Goal: Task Accomplishment & Management: Complete application form

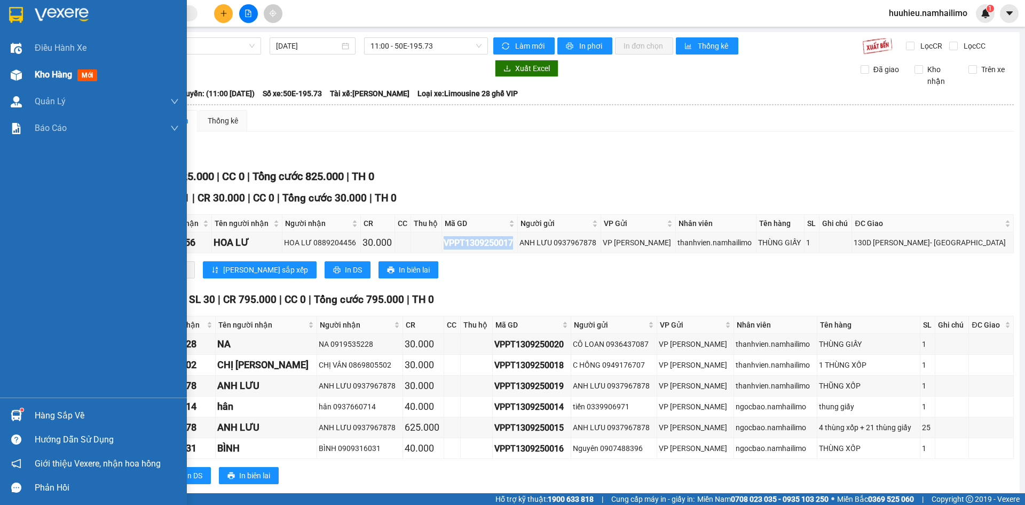
click at [61, 69] on span "Kho hàng" at bounding box center [53, 74] width 37 height 10
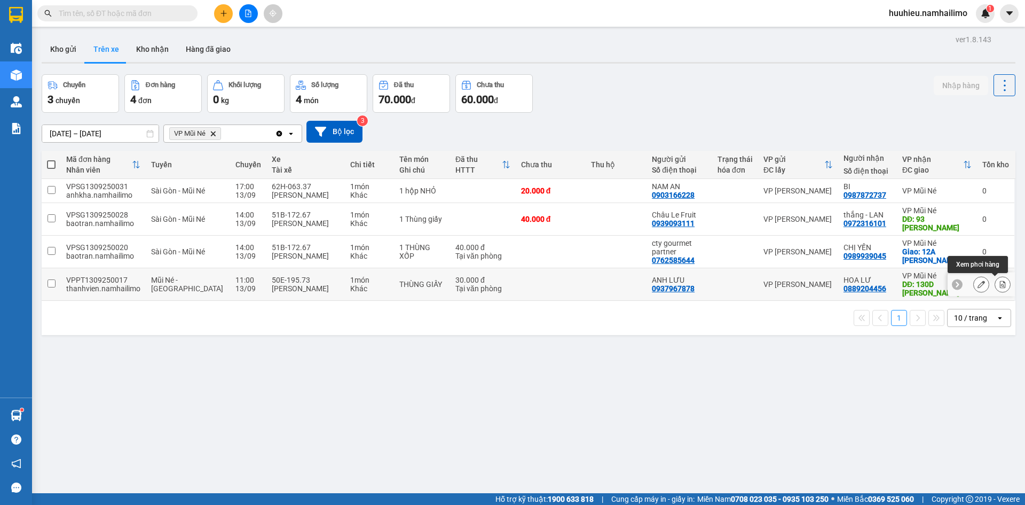
click at [1000, 286] on icon at bounding box center [1003, 283] width 6 height 7
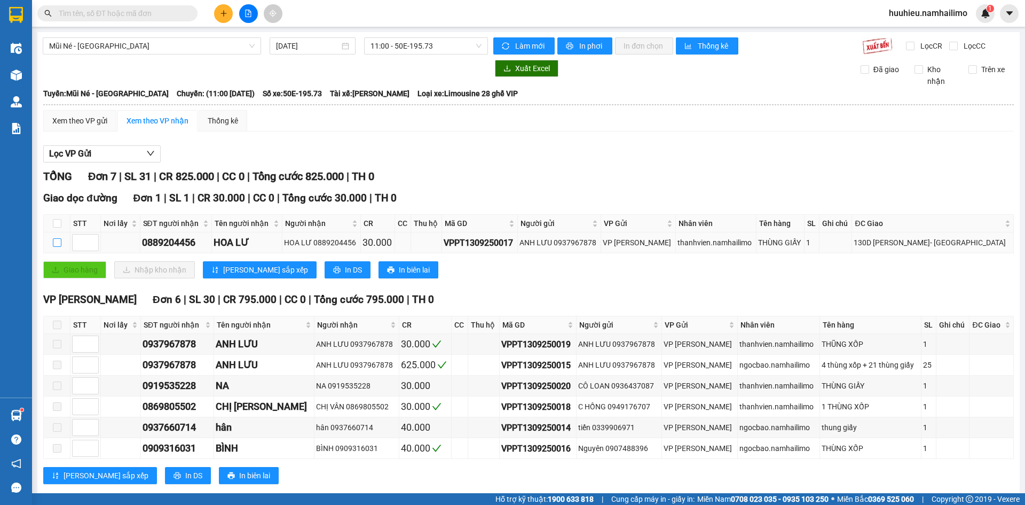
click at [56, 241] on input "checkbox" at bounding box center [57, 242] width 9 height 9
checkbox input "true"
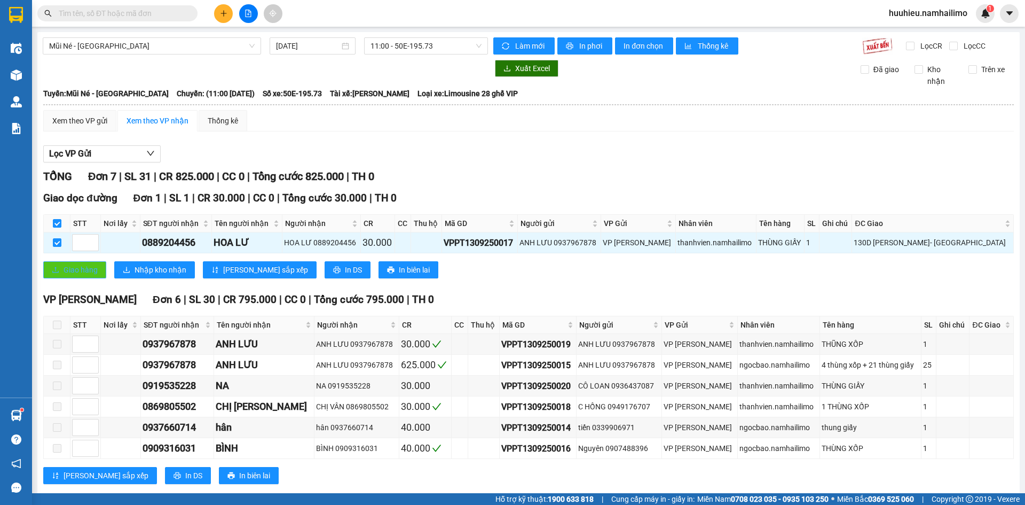
click at [74, 266] on span "Giao hàng" at bounding box center [81, 270] width 34 height 12
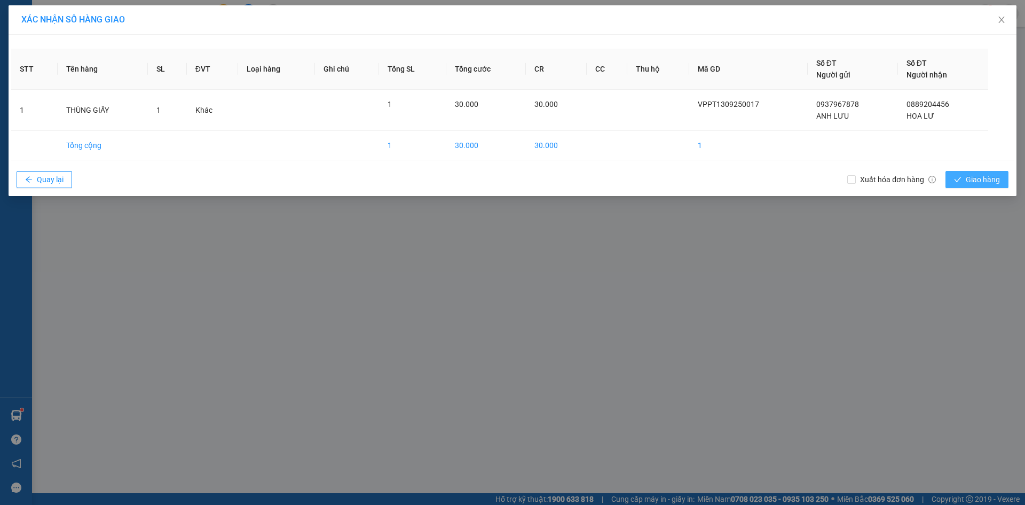
click at [992, 181] on span "Giao hàng" at bounding box center [983, 180] width 34 height 12
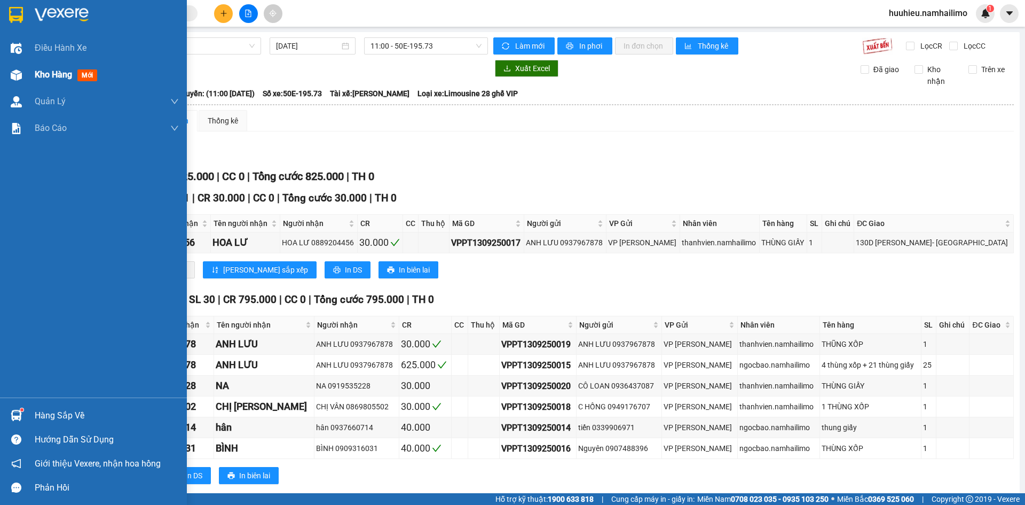
click at [32, 74] on div "Kho hàng mới" at bounding box center [93, 74] width 187 height 27
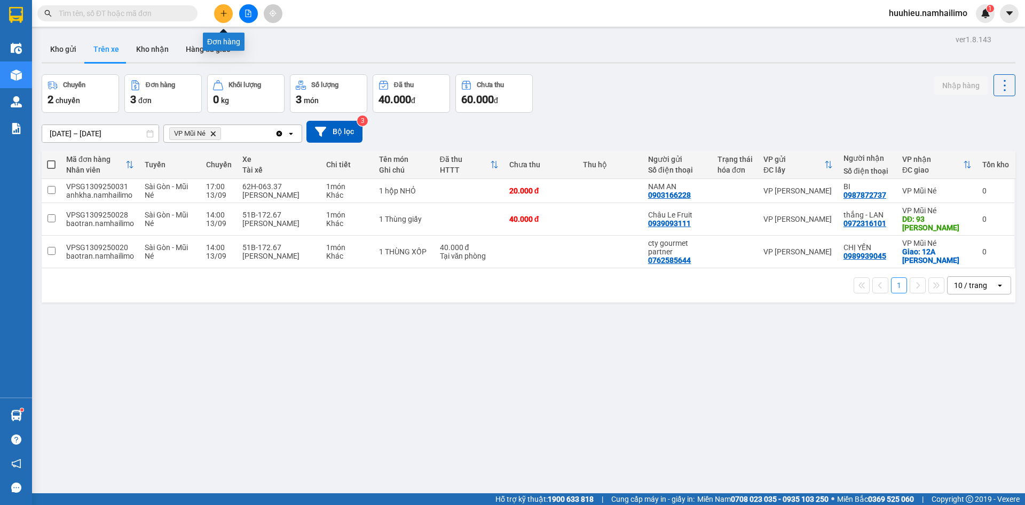
click at [224, 20] on button at bounding box center [223, 13] width 19 height 19
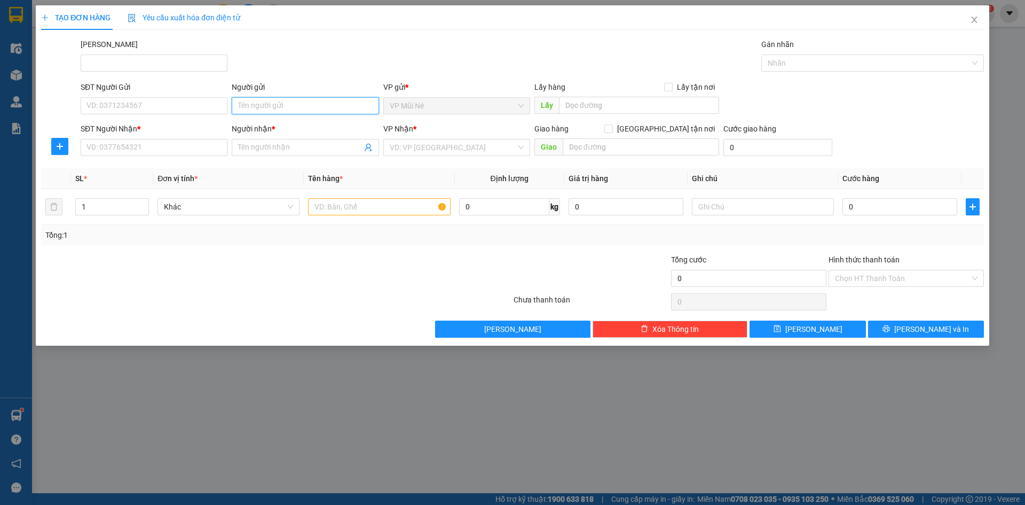
click at [271, 107] on input "Người gửi" at bounding box center [305, 105] width 147 height 17
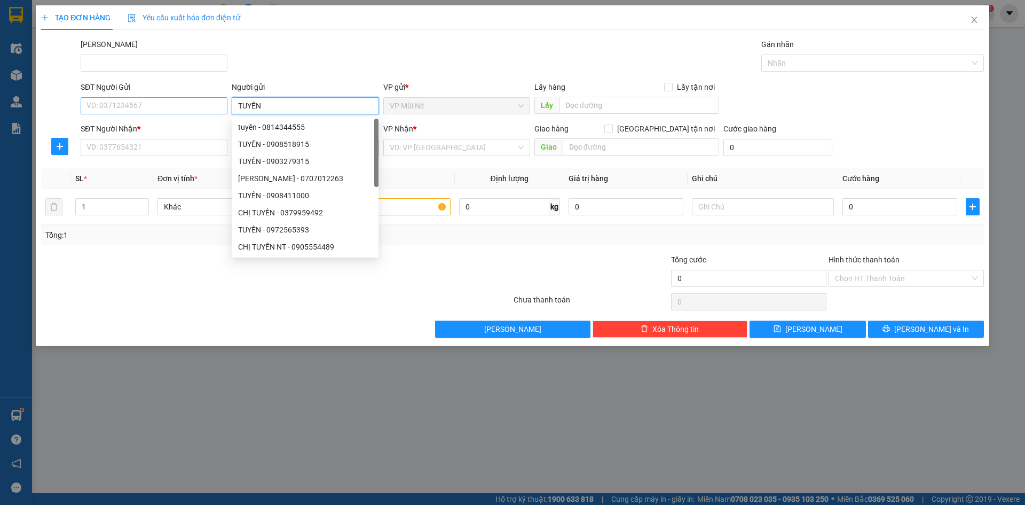
type input "TUYỀN"
click at [155, 104] on input "SĐT Người Gửi" at bounding box center [154, 105] width 147 height 17
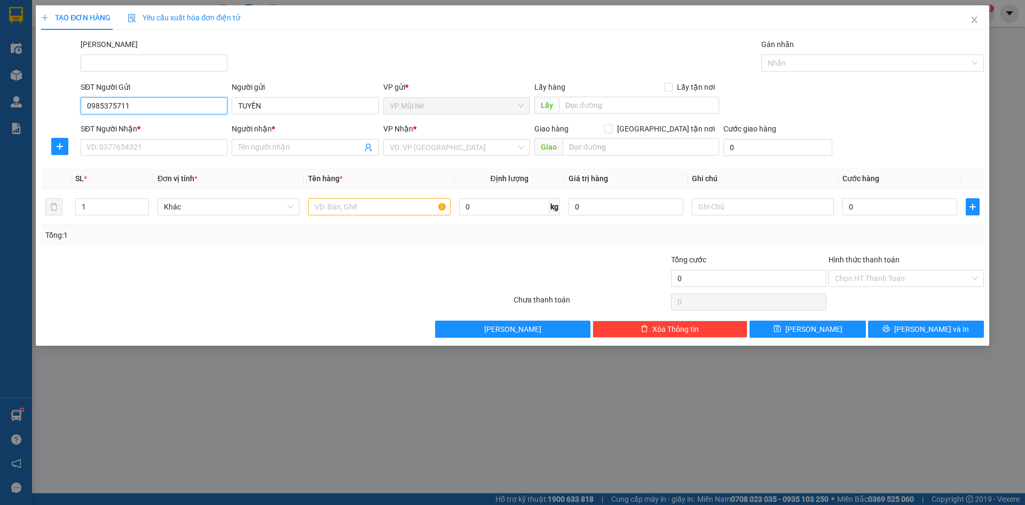
type input "0985375711"
click at [159, 156] on div "SĐT Người Nhận * VD: 0377654321" at bounding box center [154, 141] width 147 height 37
click at [156, 149] on input "SĐT Người Nhận *" at bounding box center [154, 147] width 147 height 17
type input "0938946000"
click at [272, 137] on div "Người nhận *" at bounding box center [305, 131] width 147 height 16
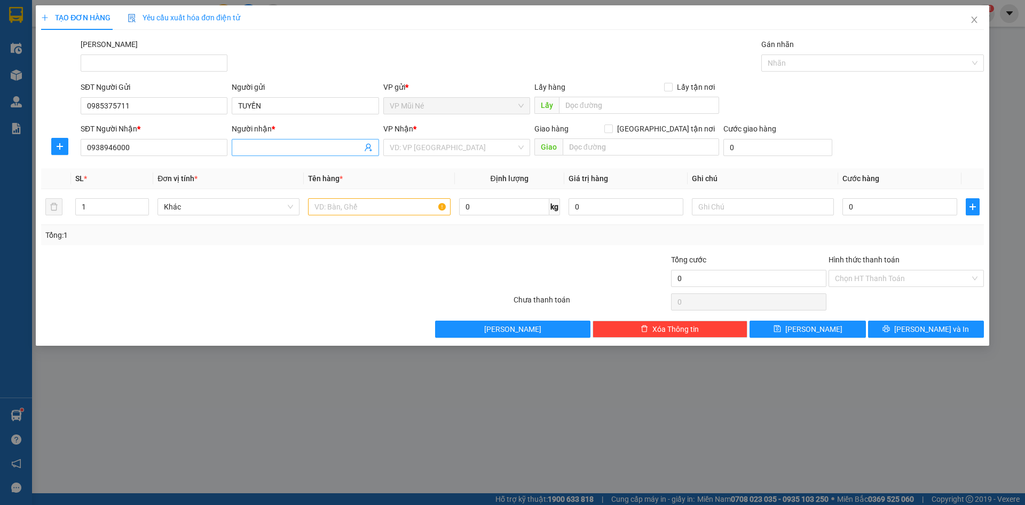
click at [270, 144] on input "Người nhận *" at bounding box center [299, 147] width 123 height 12
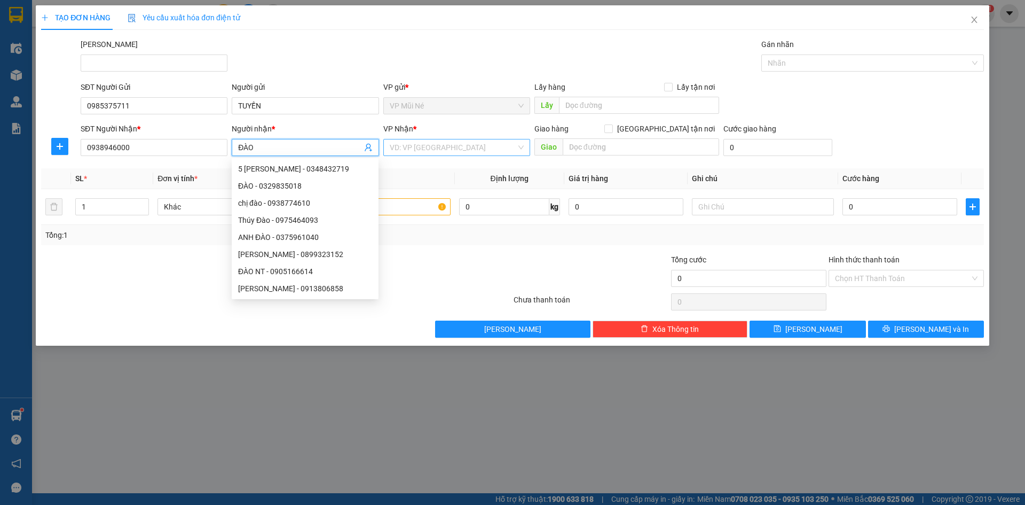
type input "ĐÀO"
click at [424, 149] on input "search" at bounding box center [453, 147] width 127 height 16
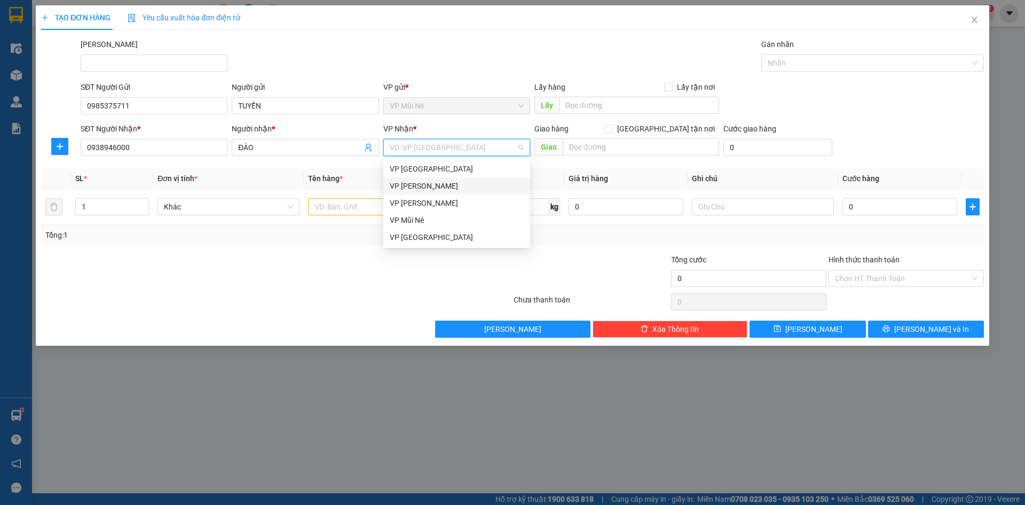
click at [431, 187] on div "VP [PERSON_NAME]" at bounding box center [457, 186] width 134 height 12
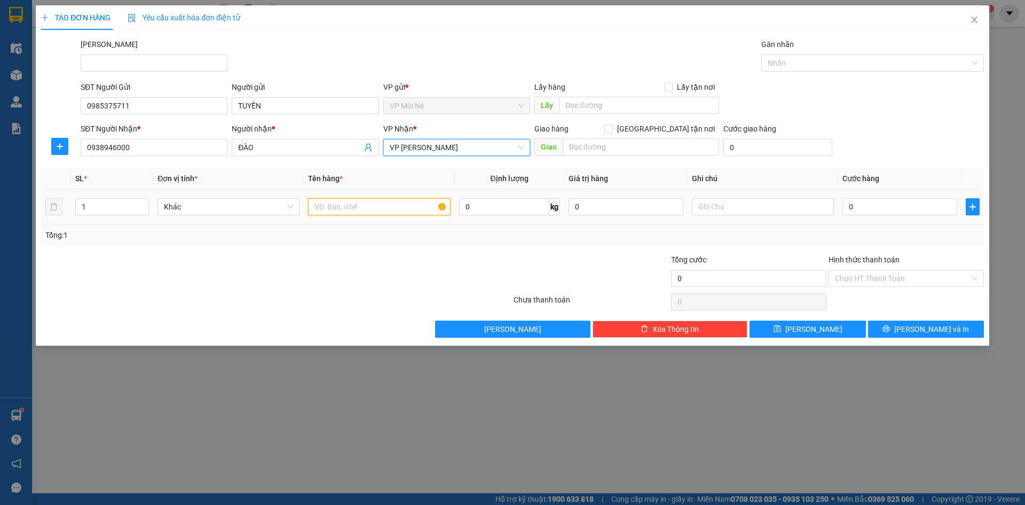
click at [380, 200] on input "text" at bounding box center [379, 206] width 142 height 17
type input "1T XỐP"
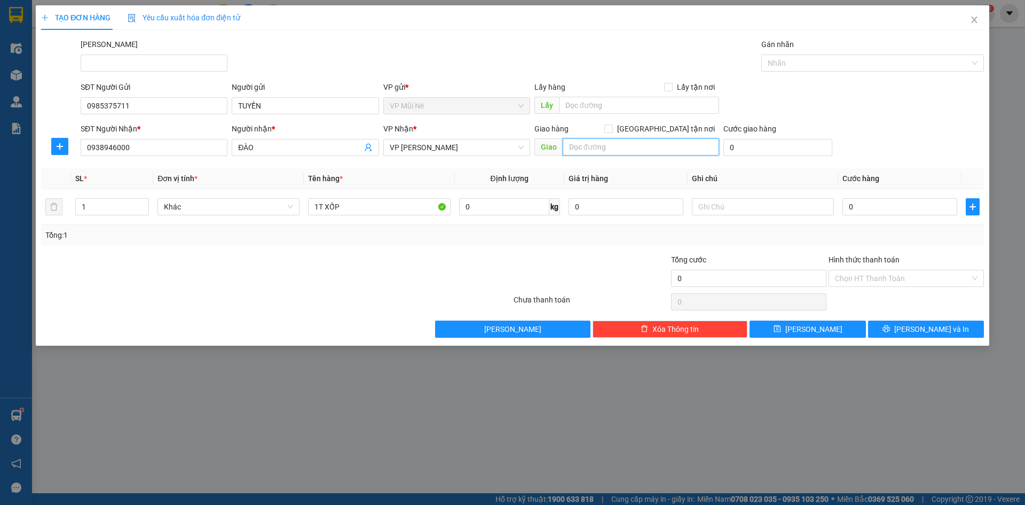
click at [639, 154] on input "text" at bounding box center [641, 146] width 156 height 17
type input "S"
click at [859, 207] on input "0" at bounding box center [899, 206] width 115 height 17
type input "003"
type input "3"
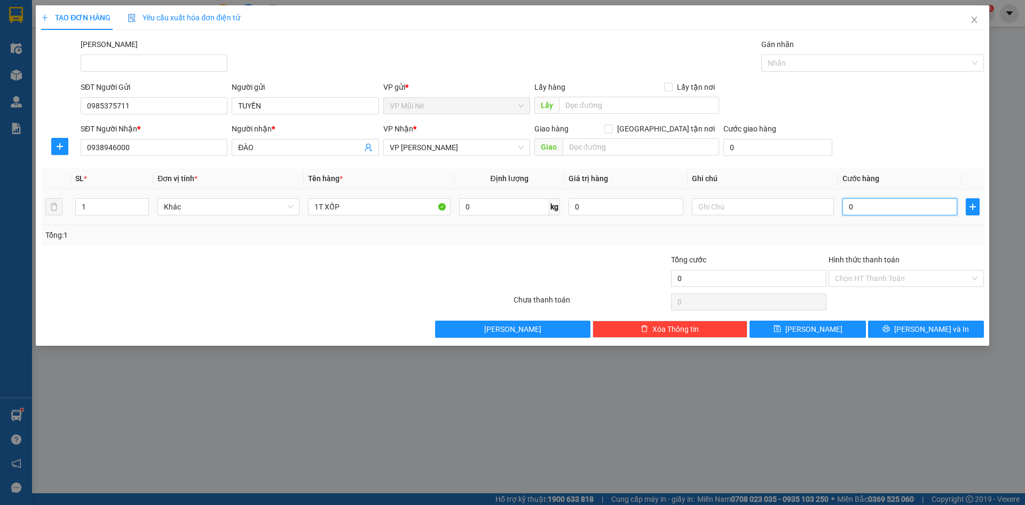
type input "3"
type input "0.030"
type input "30"
type input "00.300"
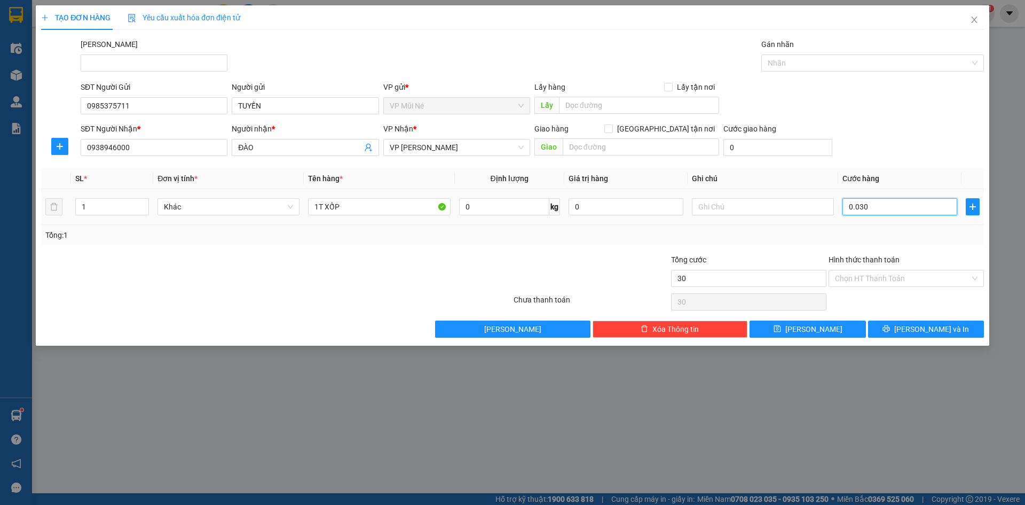
type input "300"
type input "0.003.000"
type input "3.000"
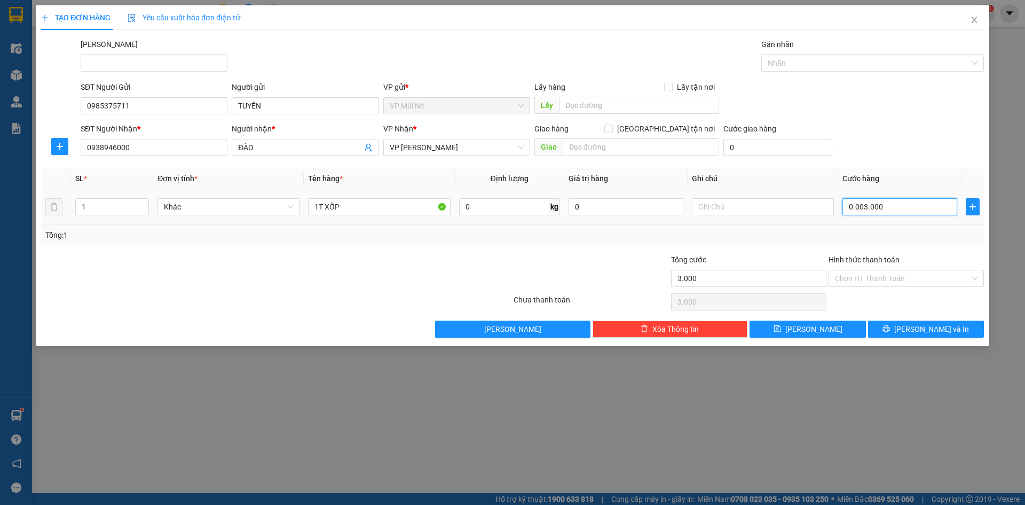
type input "000.030.000"
type input "30.000"
drag, startPoint x: 886, startPoint y: 192, endPoint x: 899, endPoint y: 162, distance: 32.5
click at [886, 192] on td "0.030.000" at bounding box center [899, 207] width 123 height 36
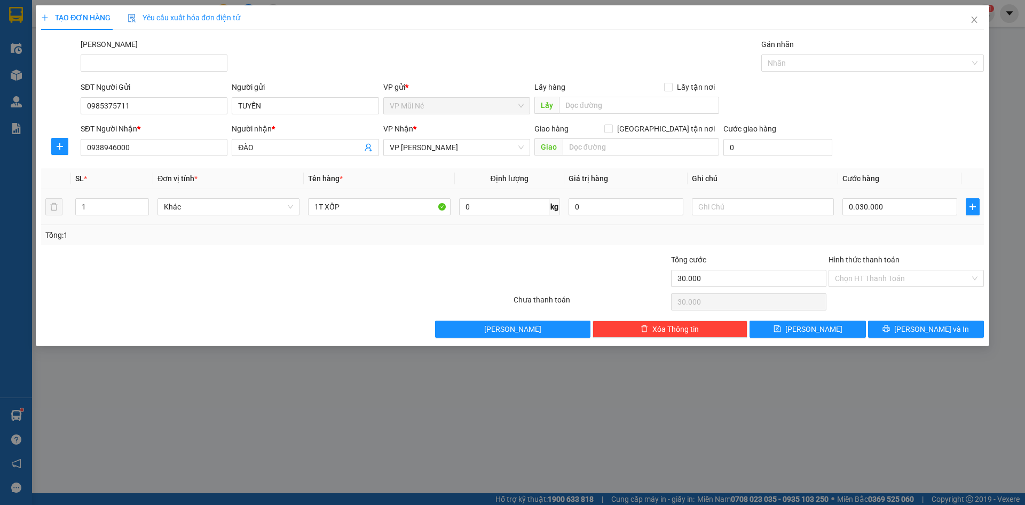
type input "30.000"
click at [874, 282] on input "Hình thức thanh toán" at bounding box center [902, 278] width 135 height 16
click at [874, 297] on div "Tại văn phòng" at bounding box center [906, 300] width 143 height 12
type input "0"
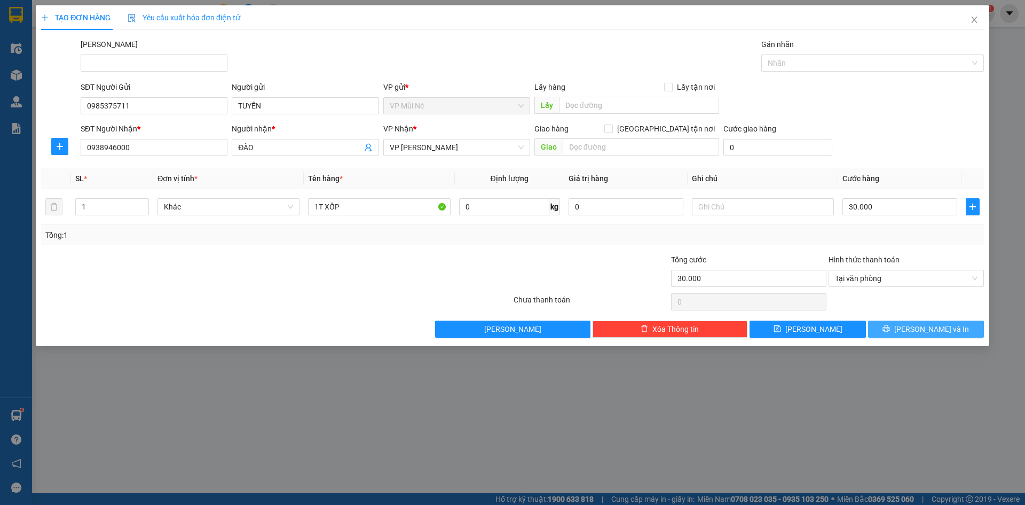
click at [902, 330] on button "[PERSON_NAME] và In" at bounding box center [926, 328] width 116 height 17
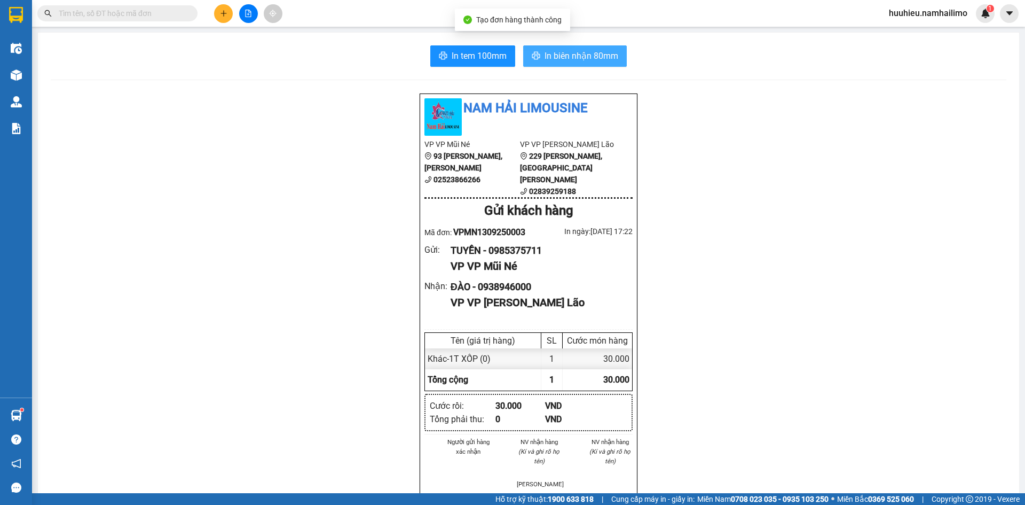
click at [554, 53] on span "In biên nhận 80mm" at bounding box center [582, 55] width 74 height 13
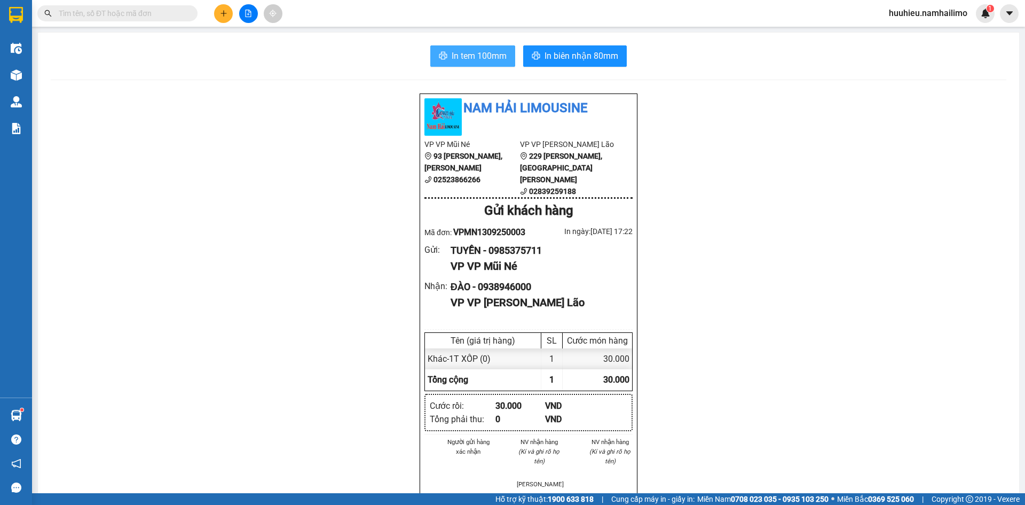
click at [482, 57] on span "In tem 100mm" at bounding box center [479, 55] width 55 height 13
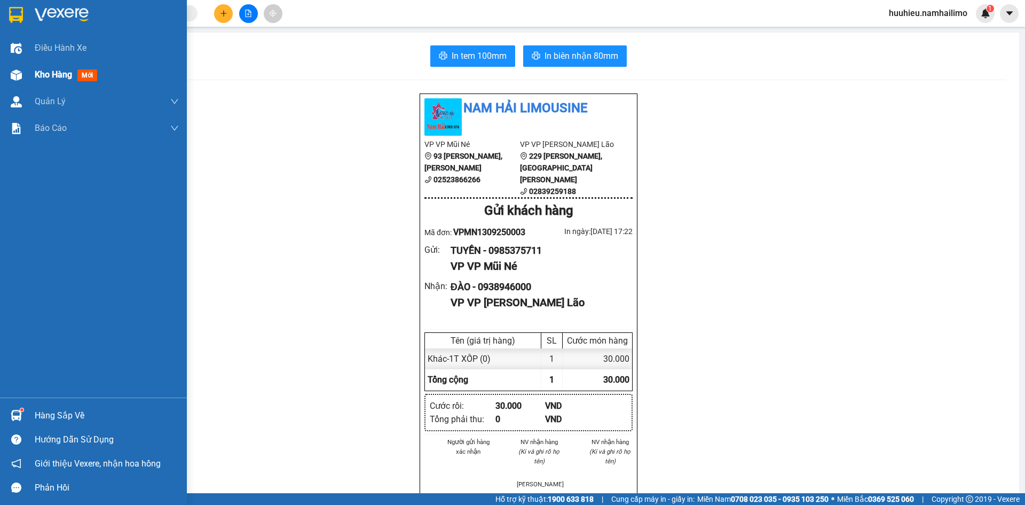
click at [41, 76] on span "Kho hàng" at bounding box center [53, 74] width 37 height 10
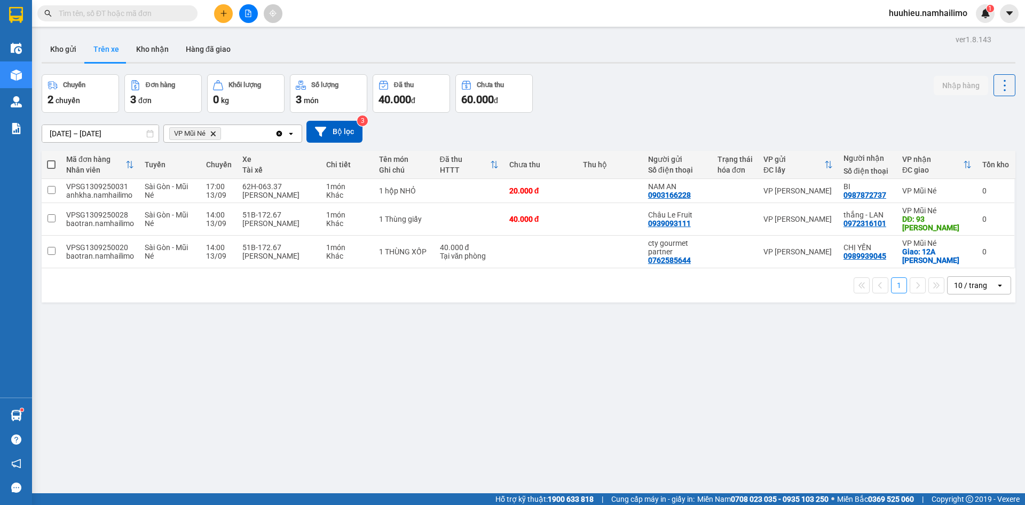
click at [773, 419] on div "ver 1.8.143 Kho gửi Trên xe Kho nhận Hàng đã giao Chuyến 2 chuyến Đơn hàng 3 đơ…" at bounding box center [528, 284] width 982 height 505
click at [1000, 255] on icon at bounding box center [1003, 251] width 6 height 7
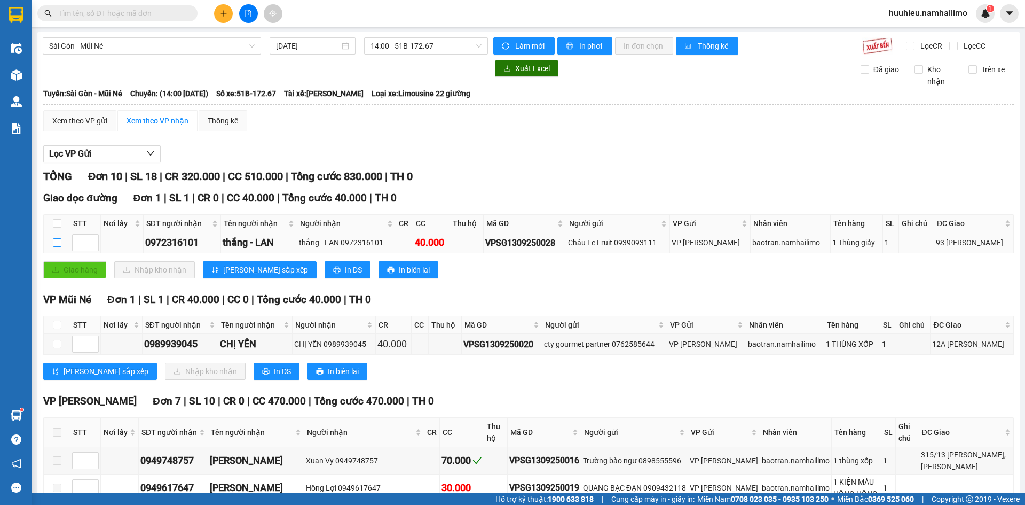
click at [56, 243] on input "checkbox" at bounding box center [57, 242] width 9 height 9
checkbox input "true"
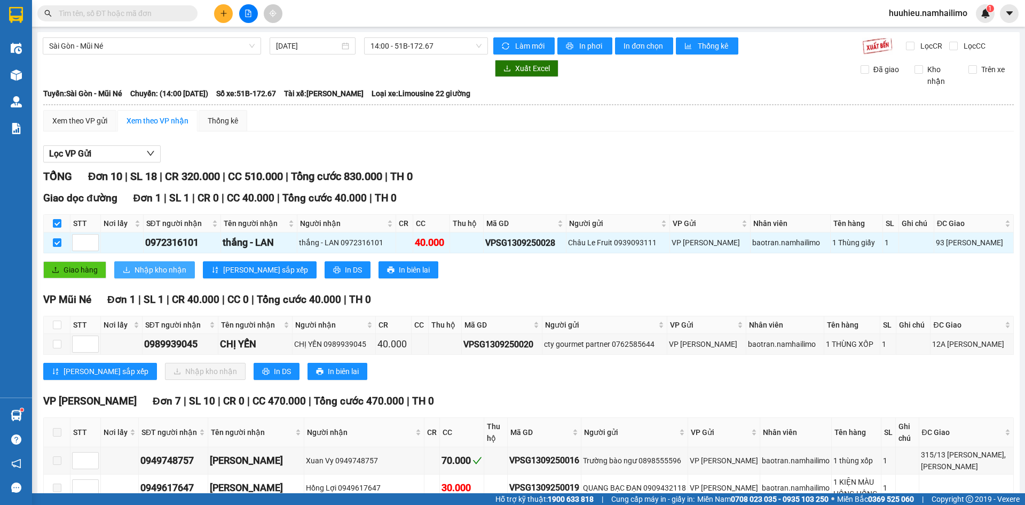
click at [170, 265] on span "Nhập kho nhận" at bounding box center [161, 270] width 52 height 12
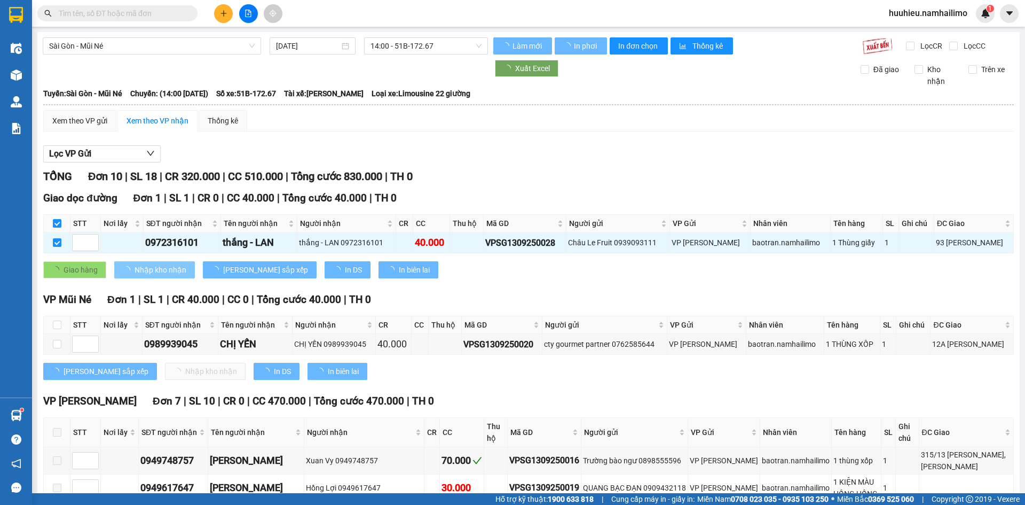
checkbox input "false"
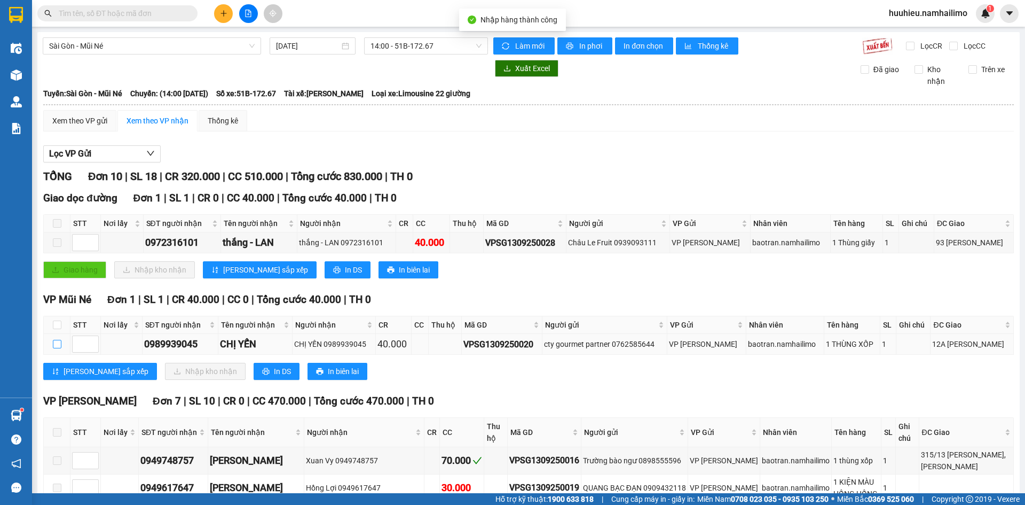
click at [56, 345] on input "checkbox" at bounding box center [57, 344] width 9 height 9
checkbox input "true"
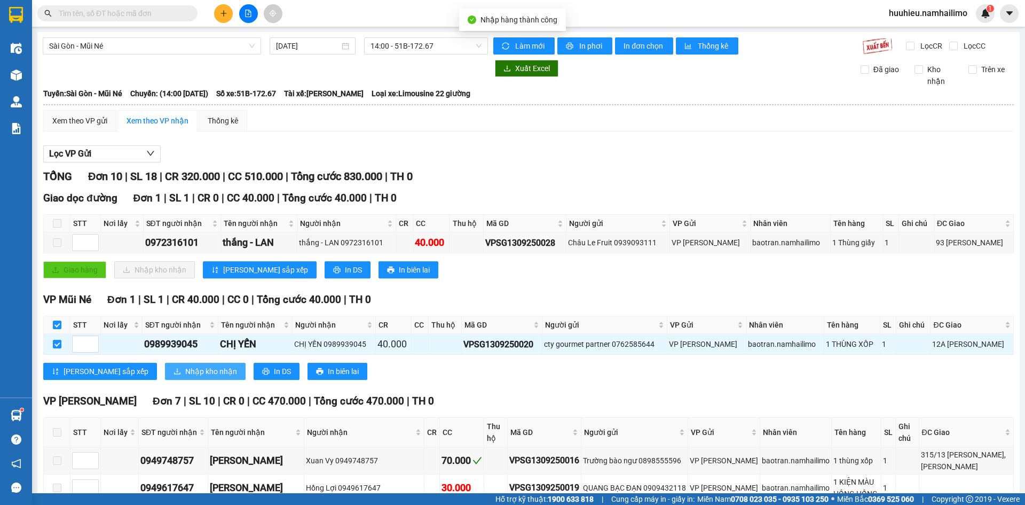
click at [185, 368] on span "Nhập kho nhận" at bounding box center [211, 371] width 52 height 12
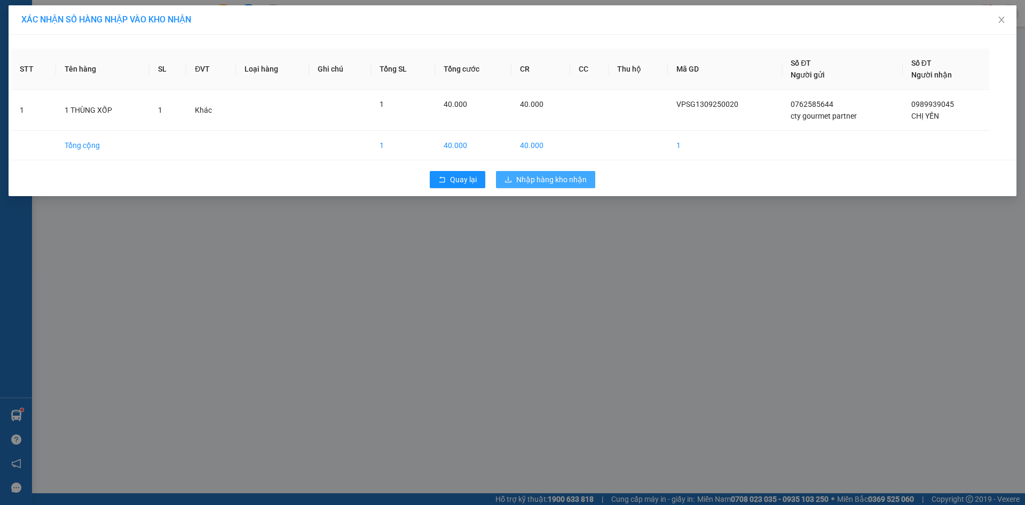
click at [546, 174] on span "Nhập hàng kho nhận" at bounding box center [551, 180] width 70 height 12
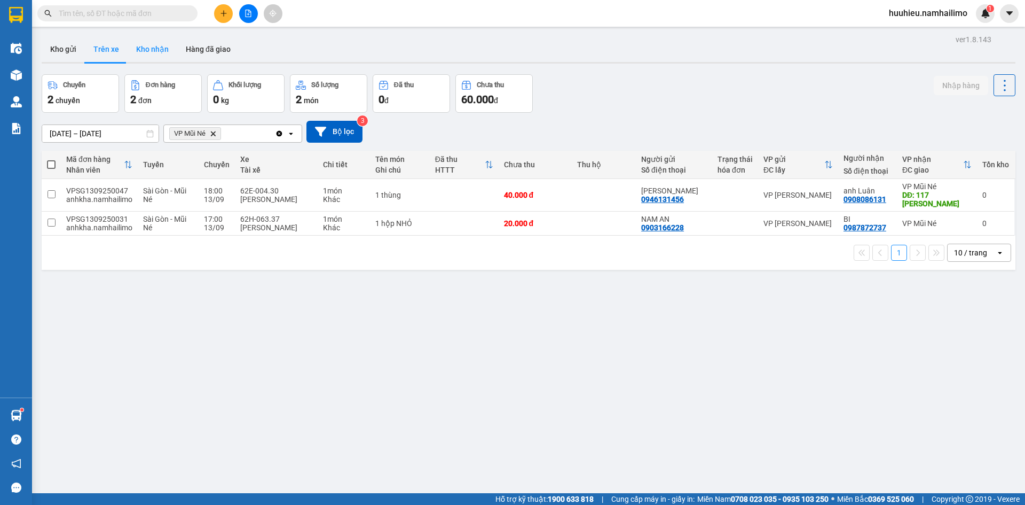
click at [150, 54] on button "Kho nhận" at bounding box center [153, 49] width 50 height 26
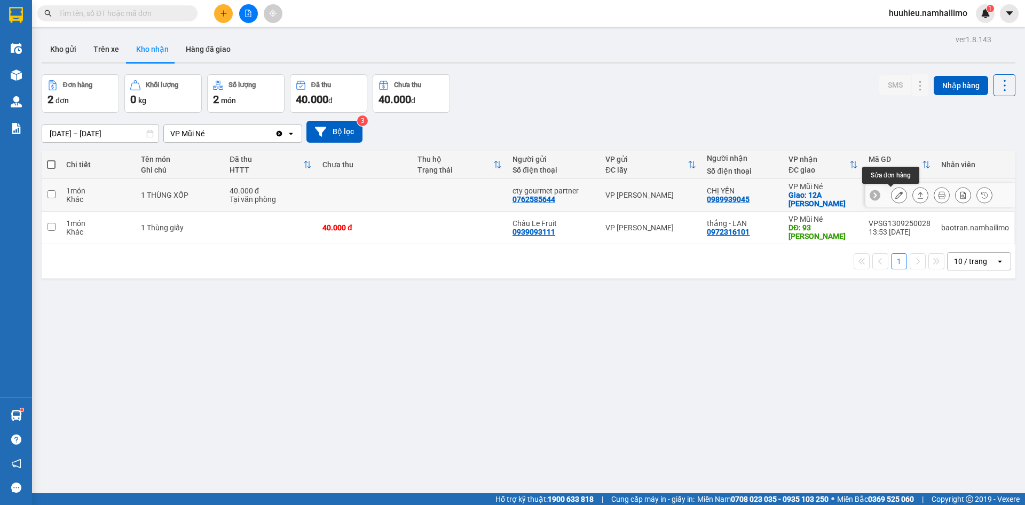
click at [895, 194] on icon at bounding box center [898, 194] width 7 height 7
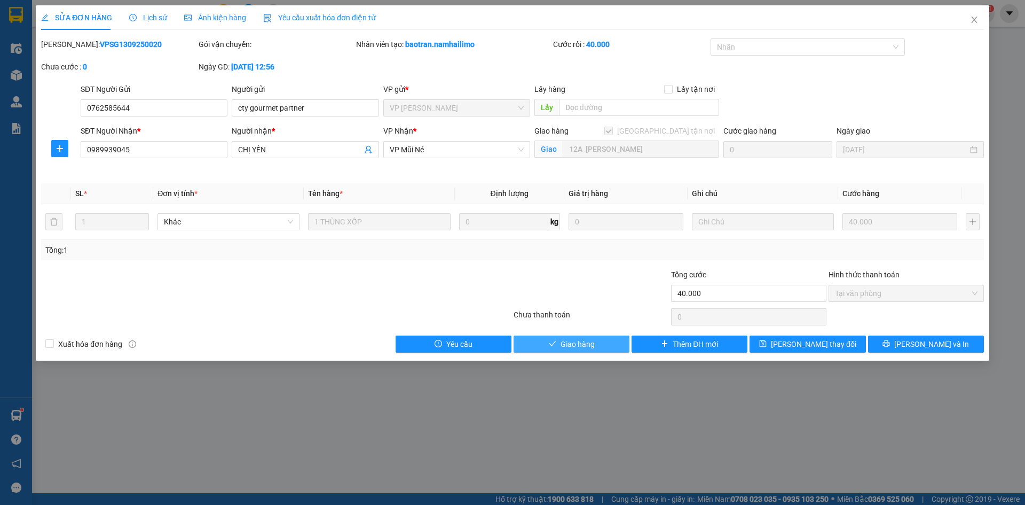
click at [591, 350] on button "Giao hàng" at bounding box center [572, 343] width 116 height 17
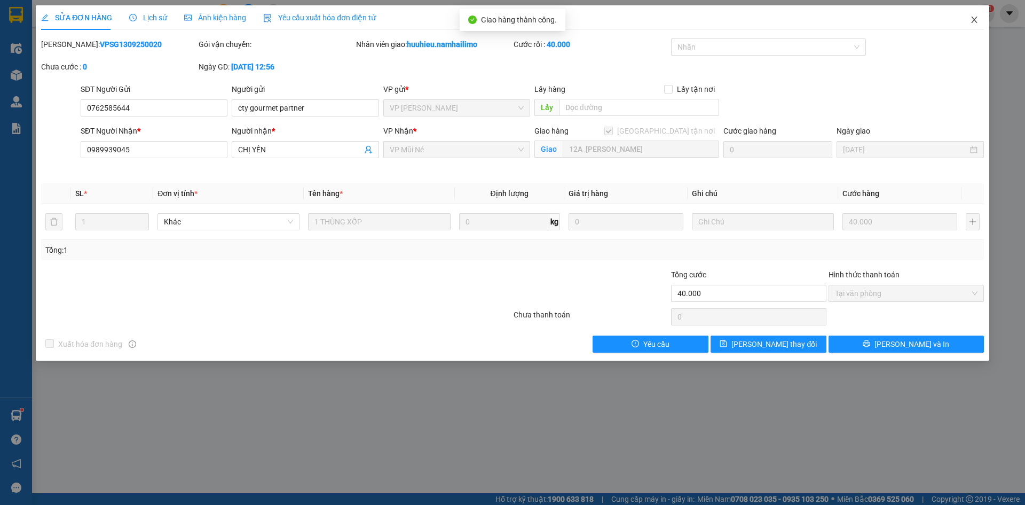
click at [974, 17] on icon "close" at bounding box center [974, 19] width 9 height 9
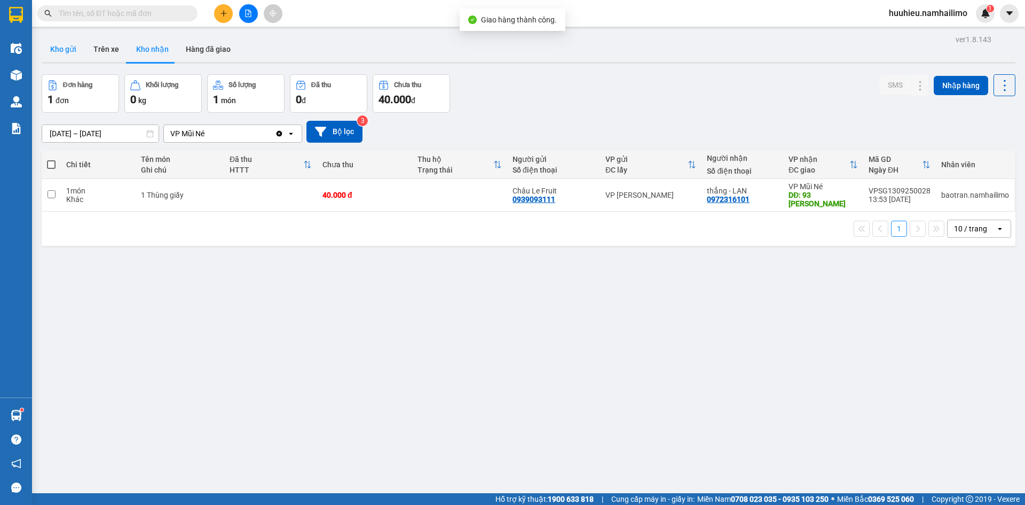
click at [54, 48] on button "Kho gửi" at bounding box center [63, 49] width 43 height 26
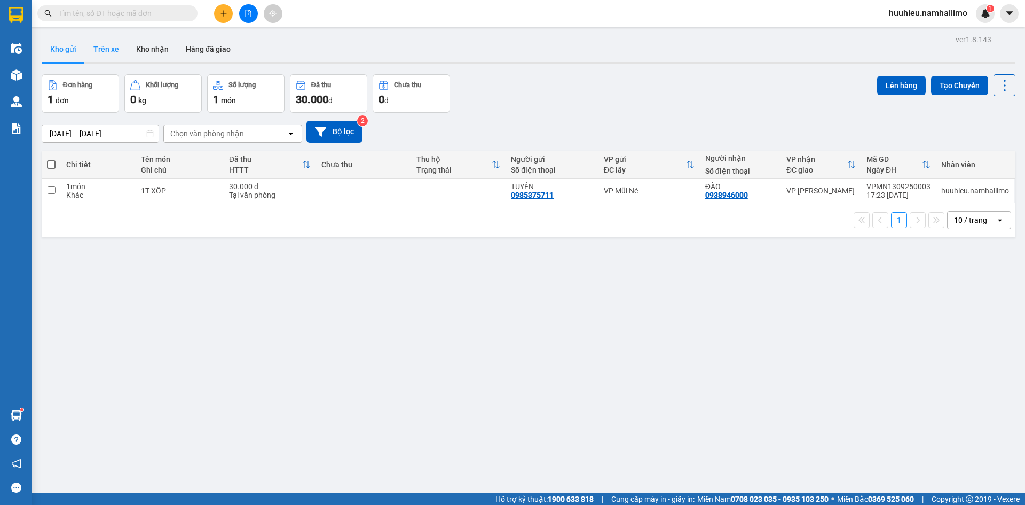
click at [111, 48] on button "Trên xe" at bounding box center [106, 49] width 43 height 26
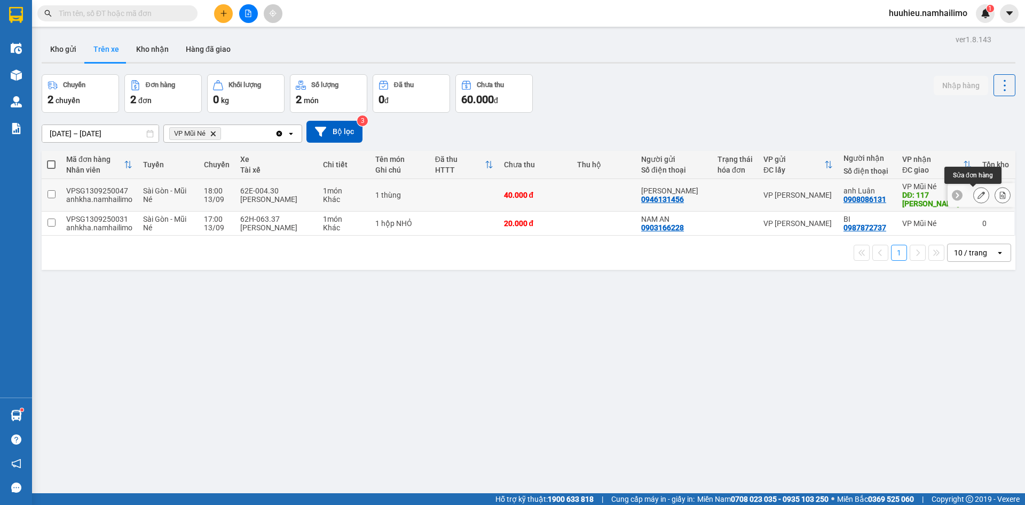
click at [978, 195] on icon at bounding box center [981, 194] width 7 height 7
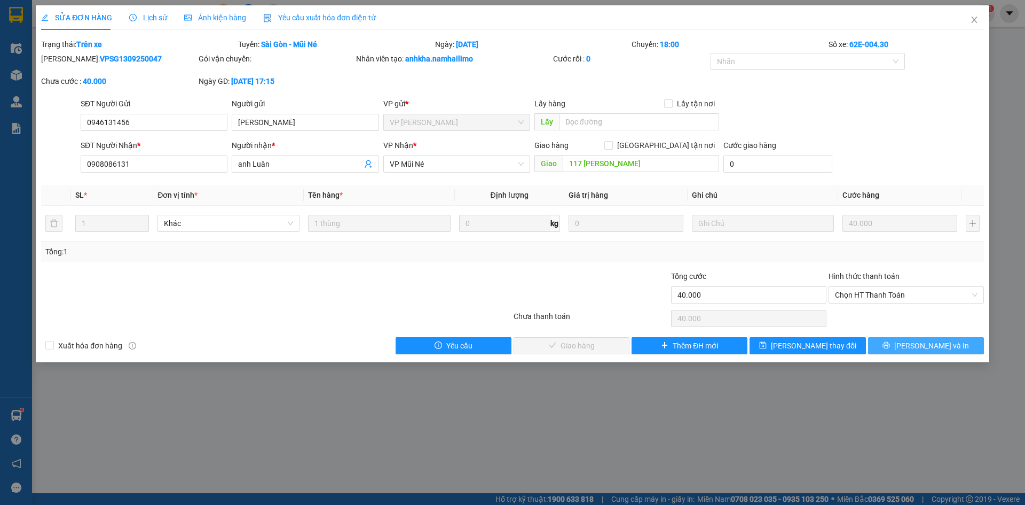
click at [926, 348] on span "[PERSON_NAME] và In" at bounding box center [931, 346] width 75 height 12
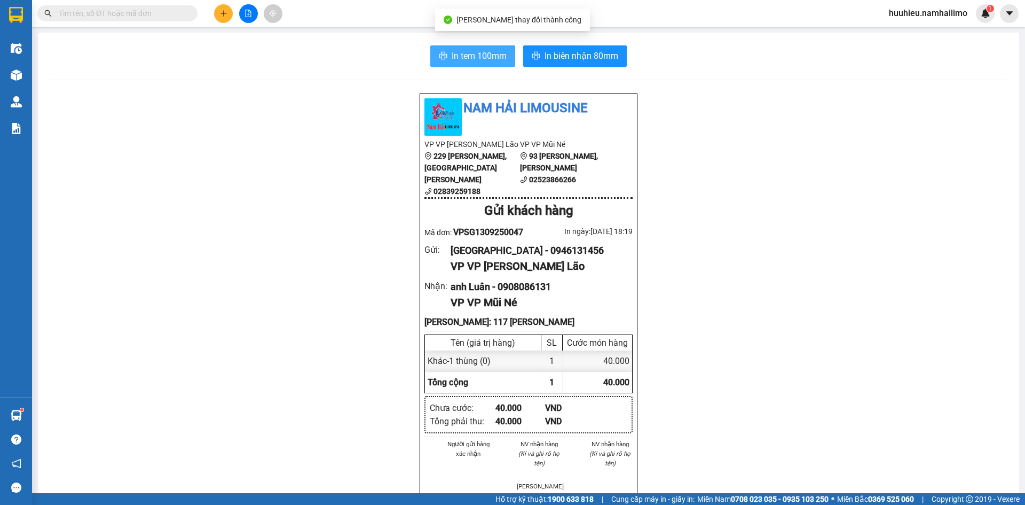
click at [470, 58] on span "In tem 100mm" at bounding box center [479, 55] width 55 height 13
